Goal: Task Accomplishment & Management: Use online tool/utility

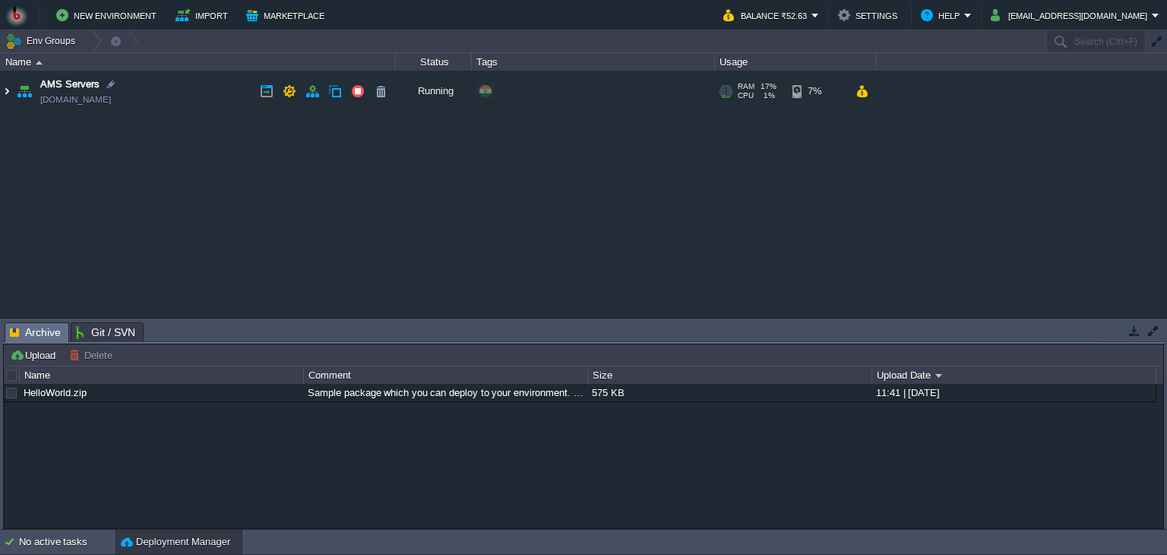
click at [1, 96] on img at bounding box center [7, 91] width 12 height 41
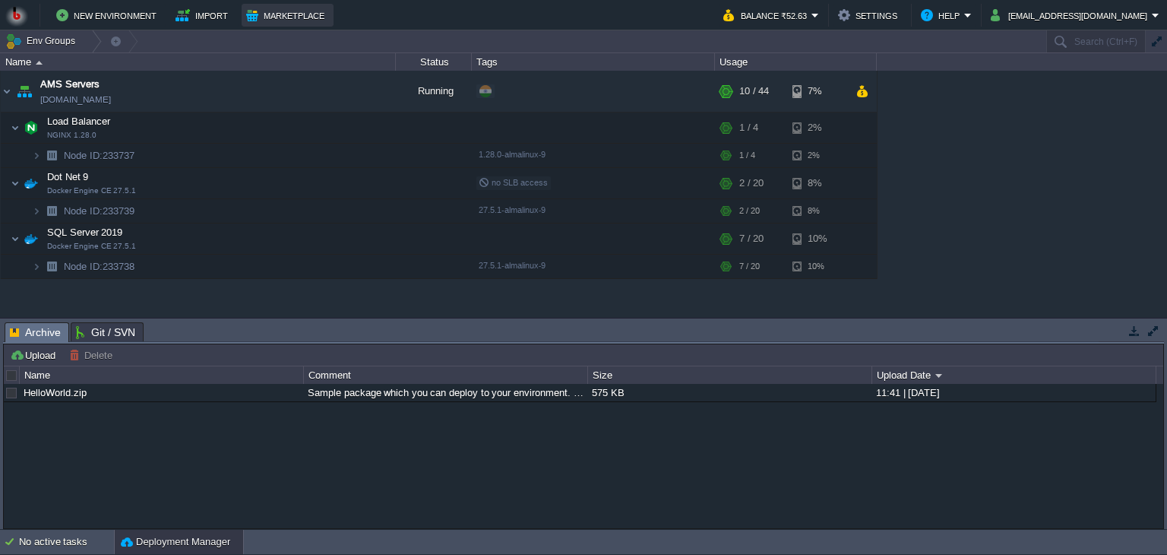
click at [260, 12] on button "Marketplace" at bounding box center [287, 15] width 83 height 18
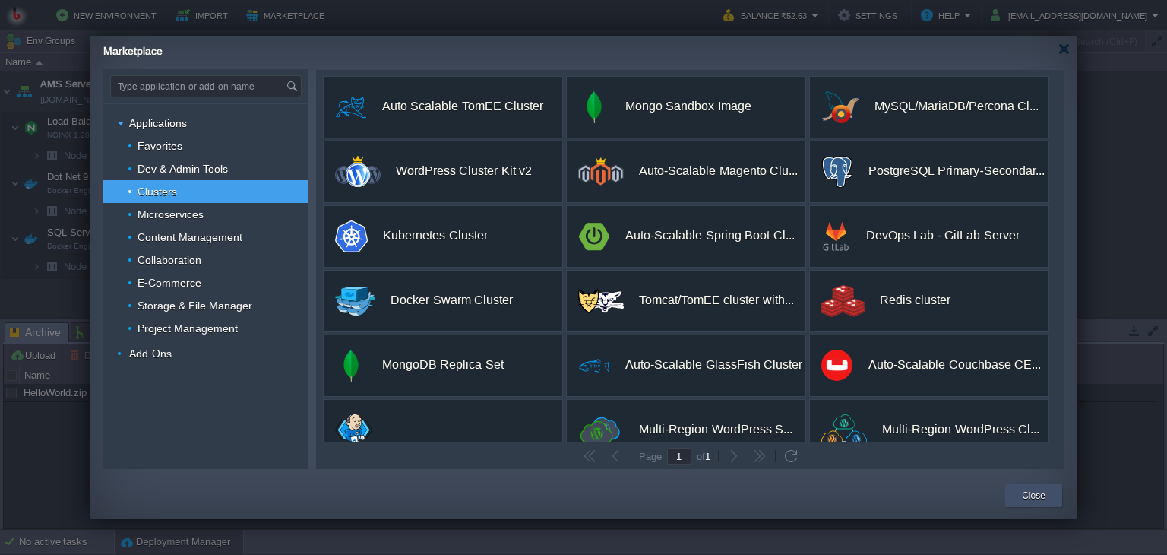
click at [1032, 499] on button "Close" at bounding box center [1034, 495] width 24 height 15
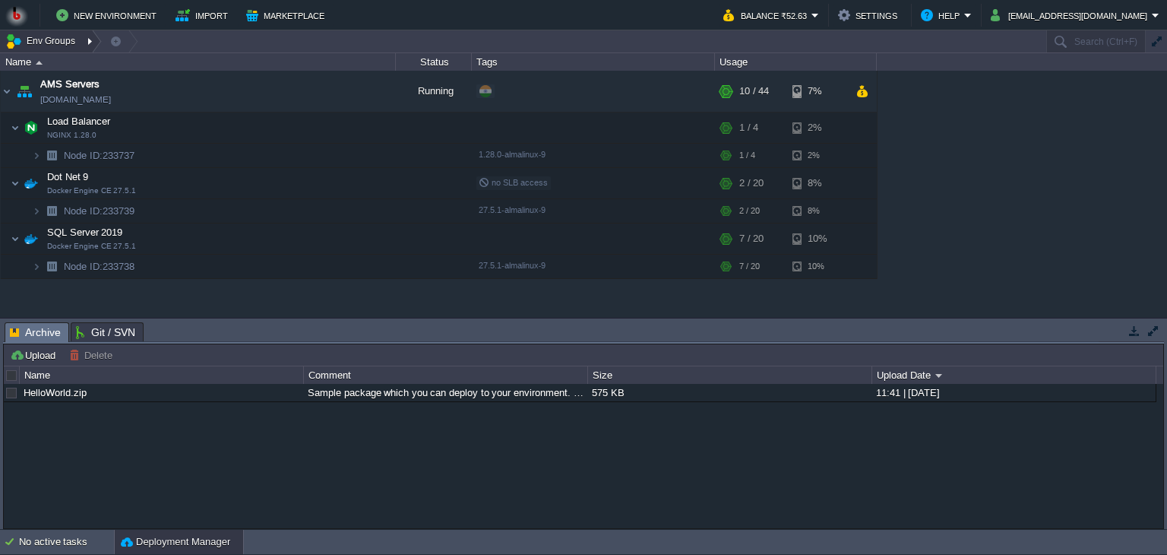
click at [43, 45] on button "Env Groups" at bounding box center [42, 40] width 75 height 21
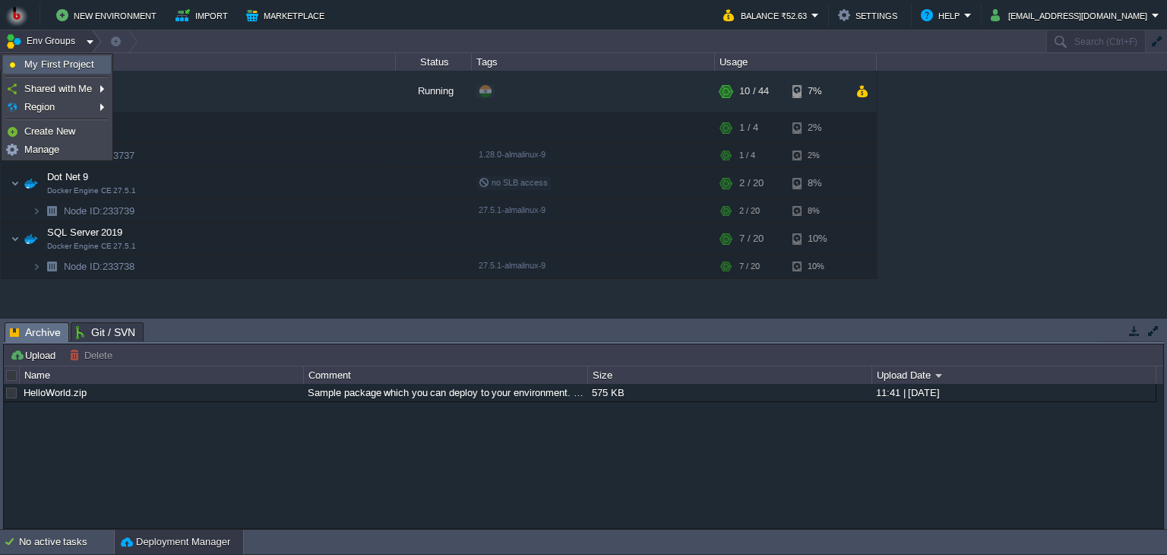
click at [43, 66] on span "My First Project" at bounding box center [59, 64] width 70 height 11
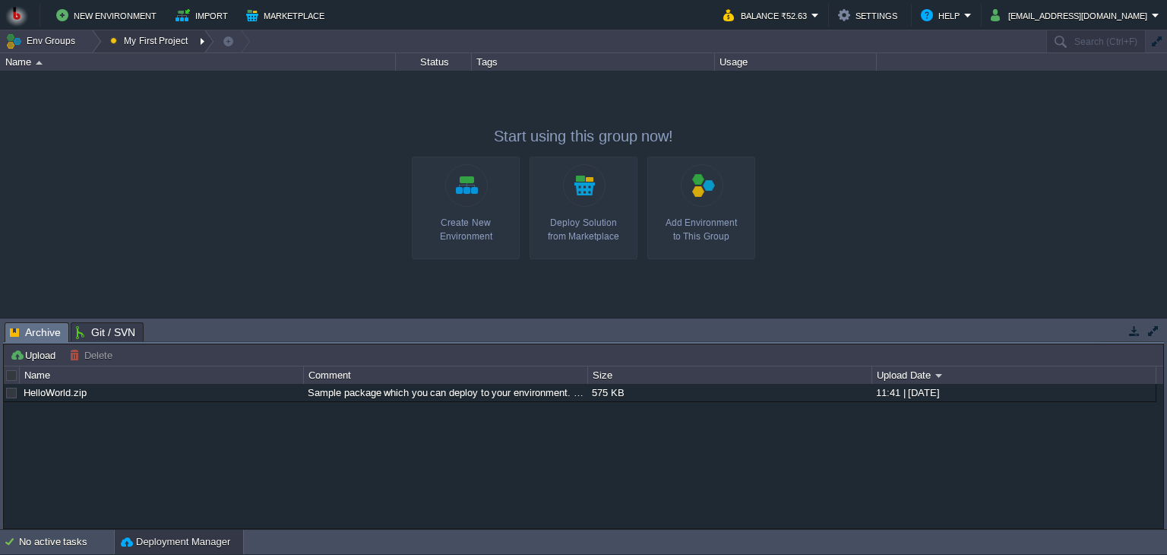
click at [154, 36] on button "My First Project" at bounding box center [151, 40] width 83 height 21
click at [97, 11] on button "New Environment" at bounding box center [108, 15] width 105 height 18
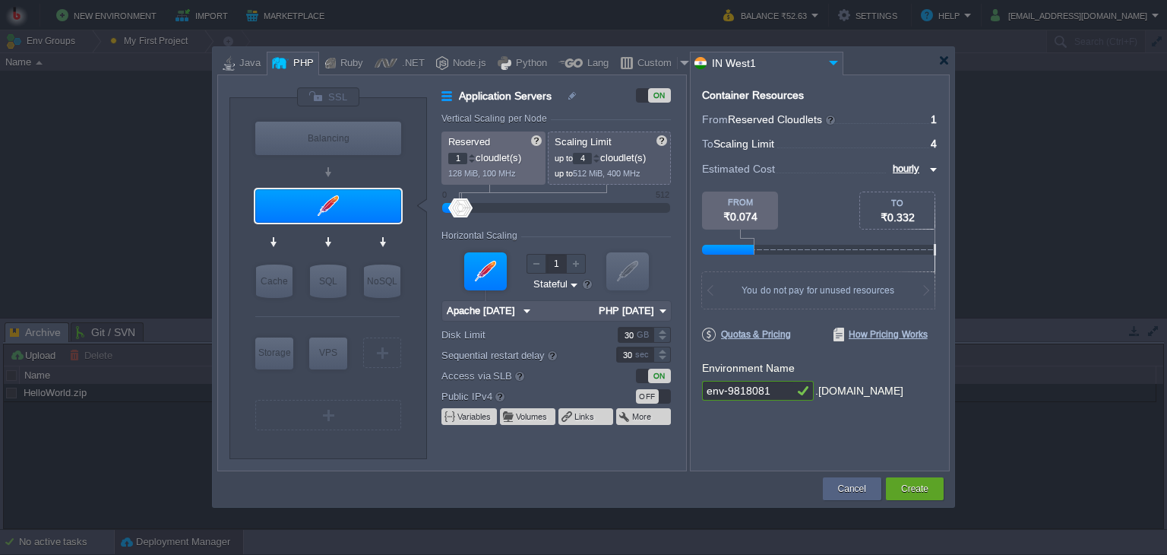
drag, startPoint x: 781, startPoint y: 396, endPoint x: 734, endPoint y: 394, distance: 46.4
click at [734, 394] on input "env-9818081" at bounding box center [747, 391] width 91 height 20
click at [778, 390] on input "env-9818081" at bounding box center [747, 391] width 91 height 20
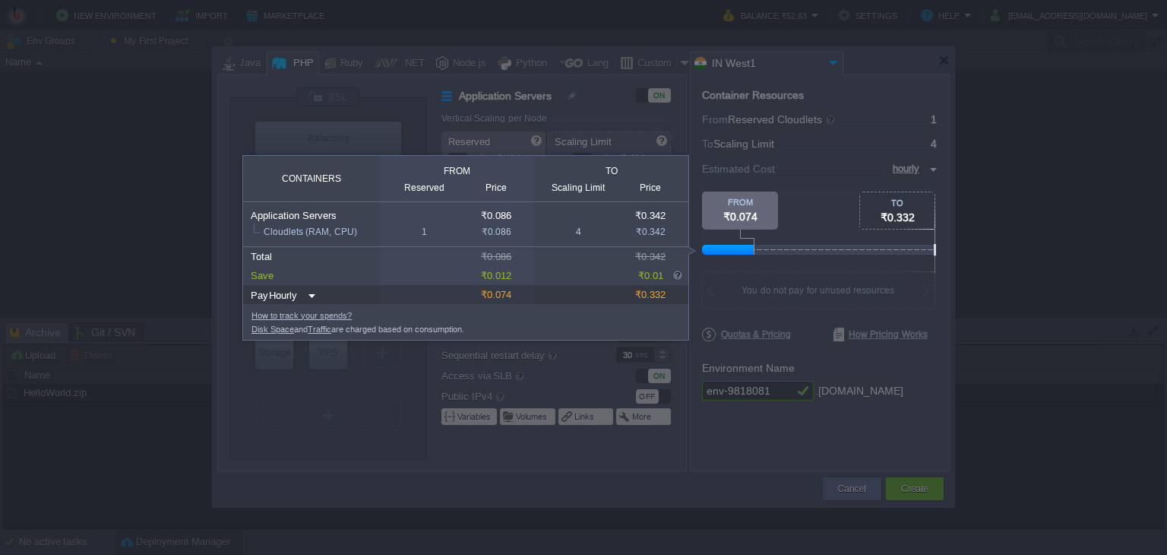
click at [833, 253] on div at bounding box center [937, 250] width 471 height 10
click at [901, 253] on div at bounding box center [937, 250] width 471 height 10
click at [718, 203] on div "FROM" at bounding box center [740, 202] width 76 height 9
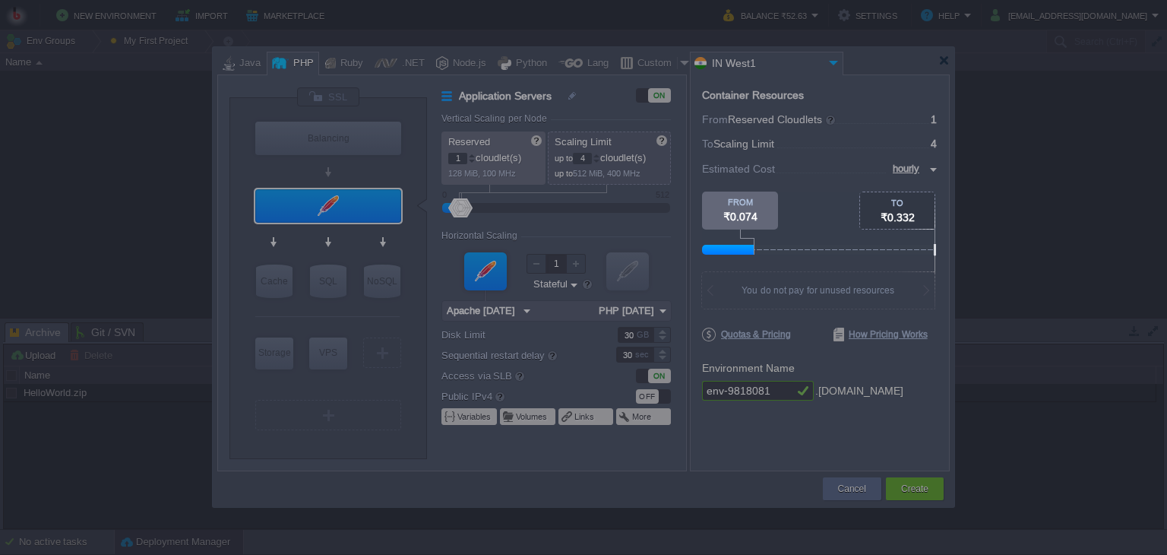
click at [1054, 174] on body "New Environment Import Marketplace Bonus ₹0.00 Upgrade Account Balance ₹52.63 S…" at bounding box center [583, 277] width 1167 height 555
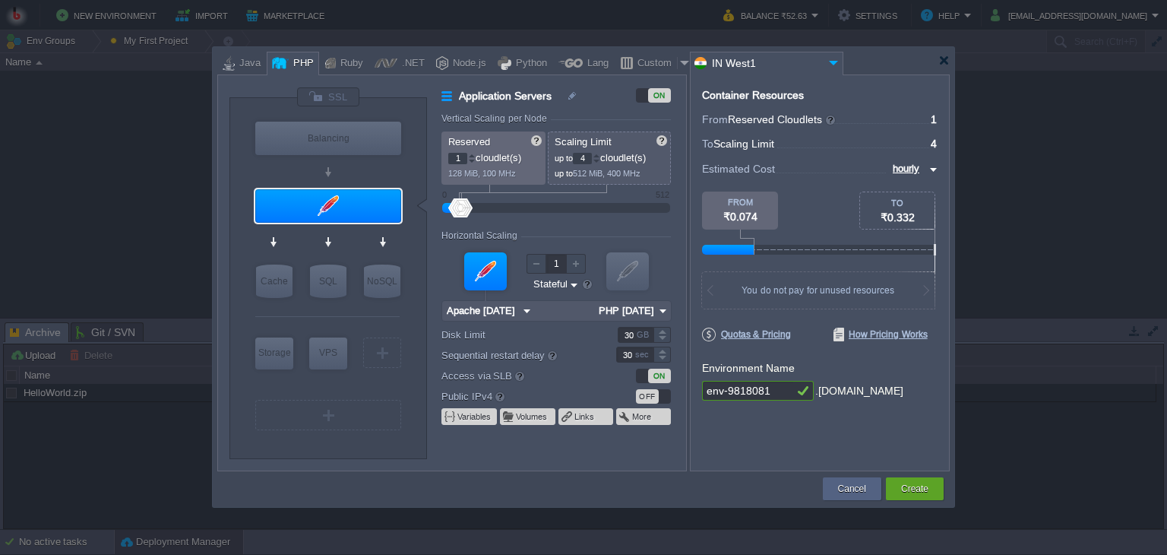
type input "NGINX 1.28.0"
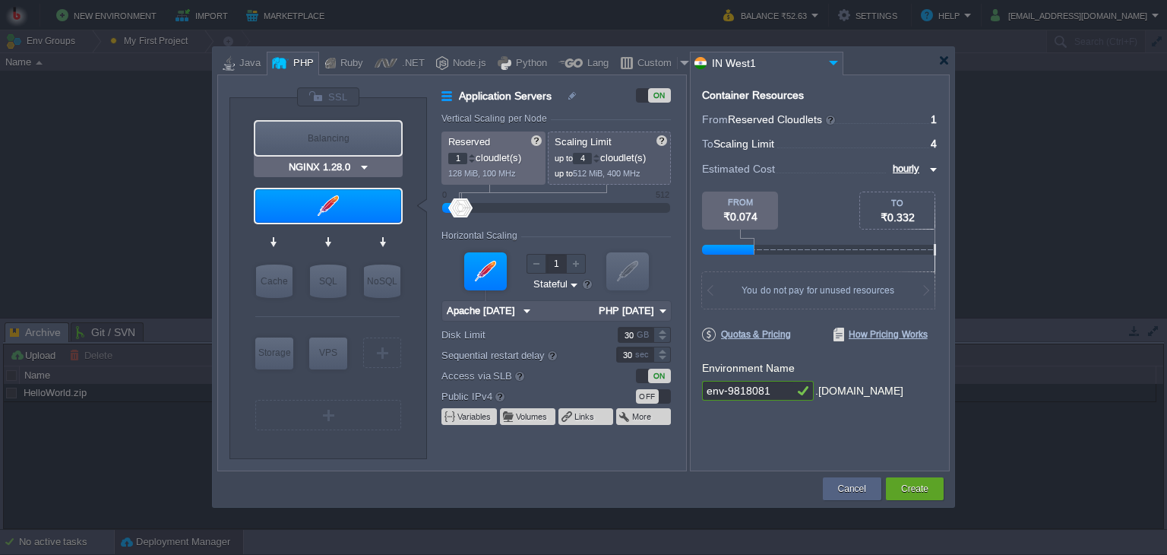
click at [321, 141] on div "Balancing" at bounding box center [328, 138] width 146 height 33
type input "Load Balancer"
type input "NGINX 1.28.0"
type input "1.28.0-almalin..."
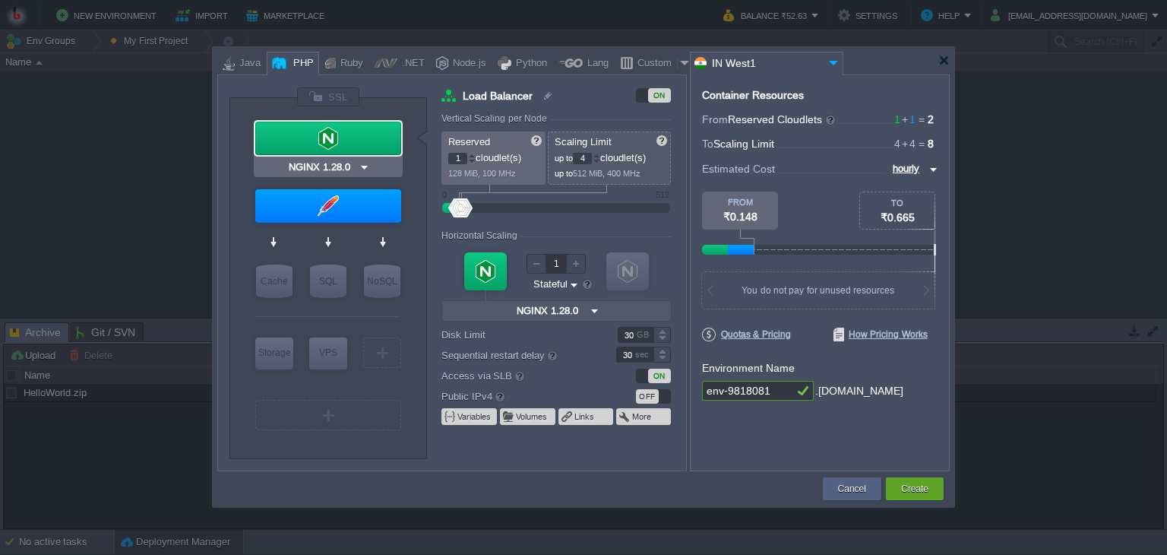
type input "Apache [DATE]"
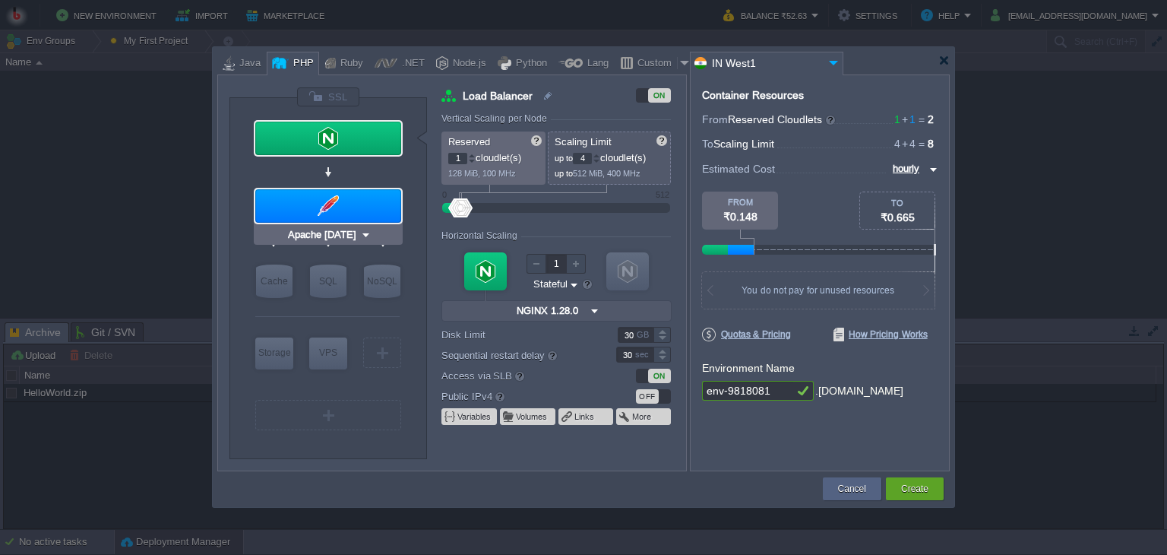
click at [310, 201] on div at bounding box center [328, 205] width 146 height 33
type input "Application Servers"
type input "Apache [DATE]"
type input "PHP [DATE]"
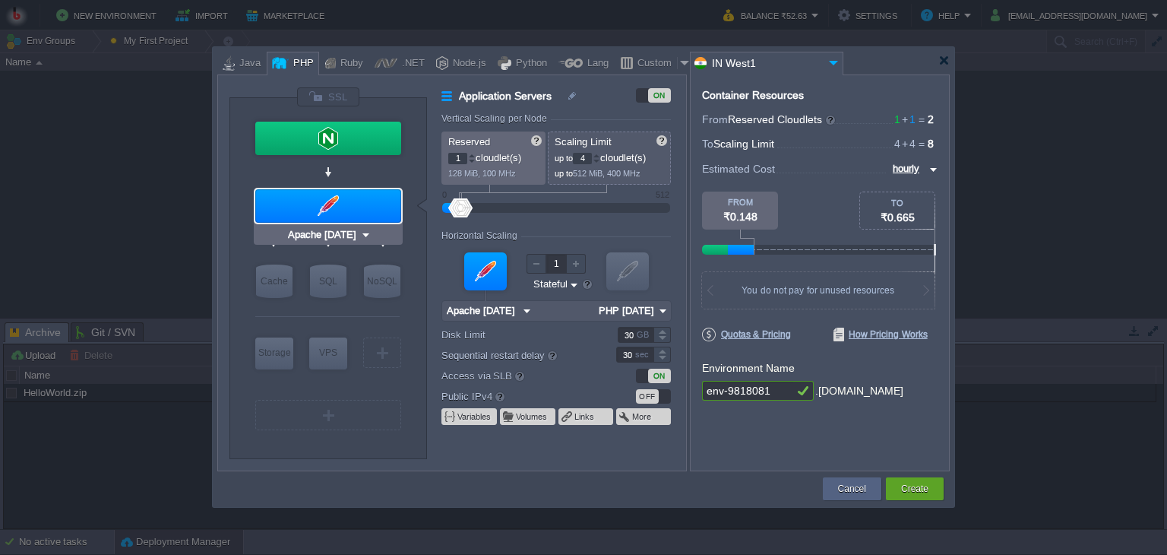
type input "NGINX 1.28.0"
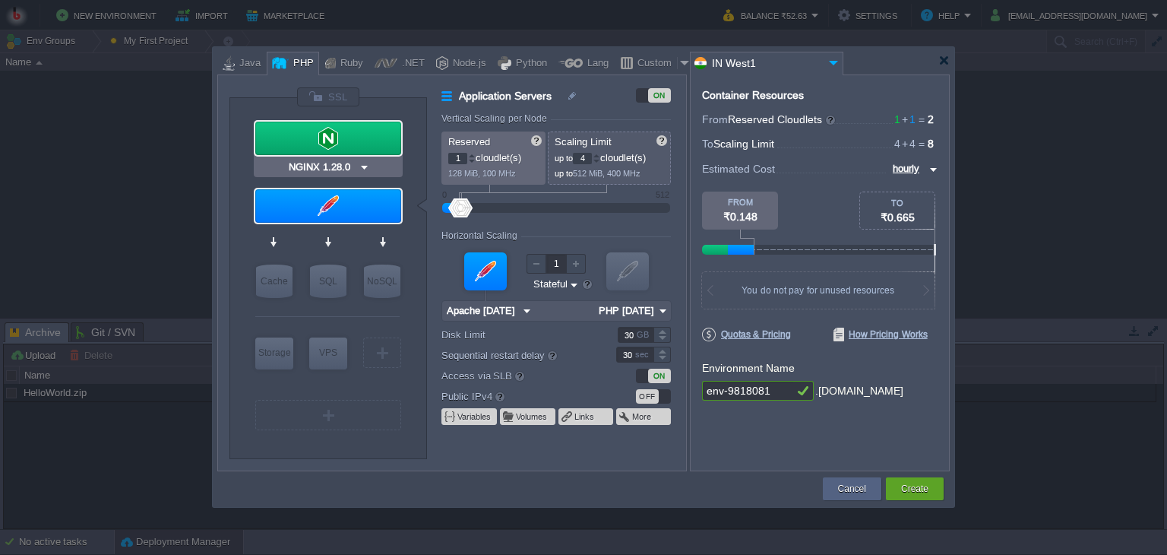
click at [312, 140] on div at bounding box center [328, 138] width 146 height 33
type input "Load Balancer"
type input "NGINX 1.28.0"
type input "1.28.0-almalin..."
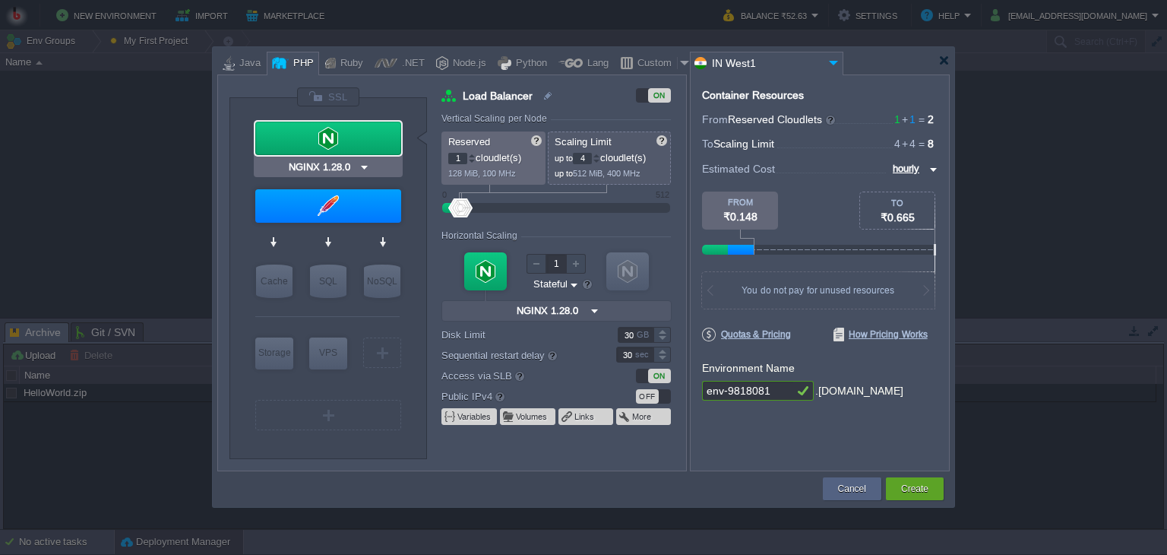
click at [312, 137] on div at bounding box center [328, 138] width 146 height 33
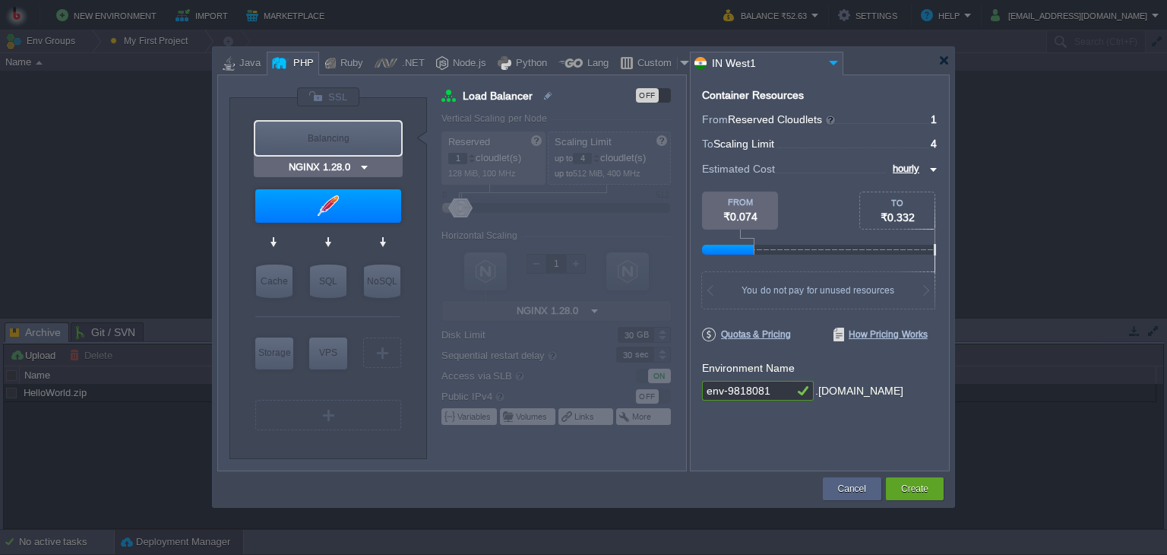
type input "Apache [DATE]"
click at [436, 59] on div at bounding box center [442, 63] width 12 height 23
type input "Load Balancer"
type input "1.28.0-almalin..."
click at [603, 455] on div at bounding box center [564, 291] width 244 height 357
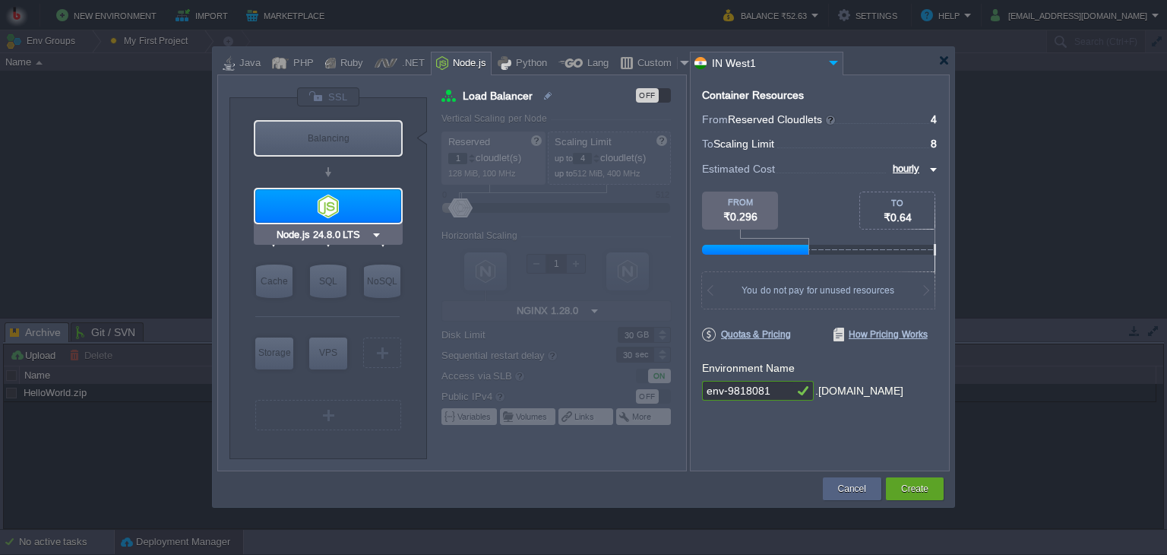
type input "NGINX 1.28.0"
click at [291, 62] on div "PHP" at bounding box center [301, 63] width 25 height 23
type input "Load Balancer"
type input "1.28.0-almalin..."
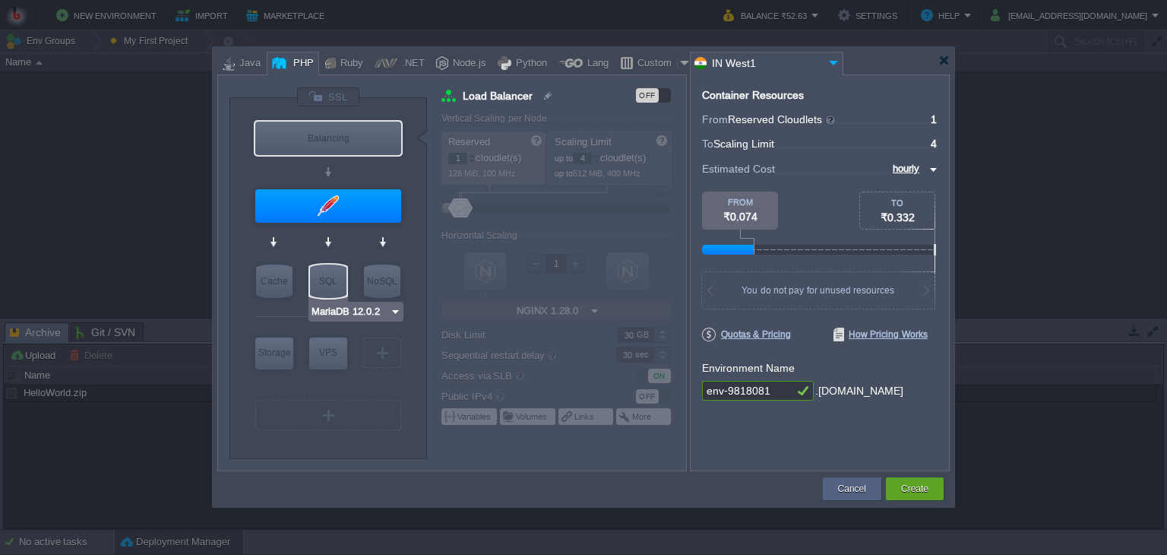
type input "Apache [DATE]"
click at [943, 59] on div at bounding box center [944, 60] width 11 height 11
